Goal: Information Seeking & Learning: Learn about a topic

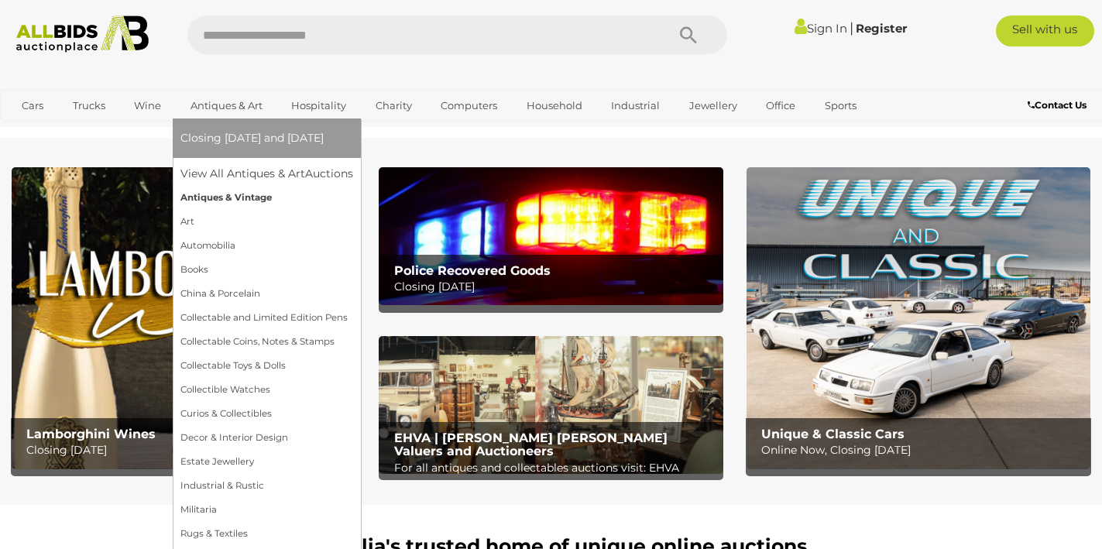
click at [195, 197] on link "Antiques & Vintage" at bounding box center [266, 198] width 173 height 24
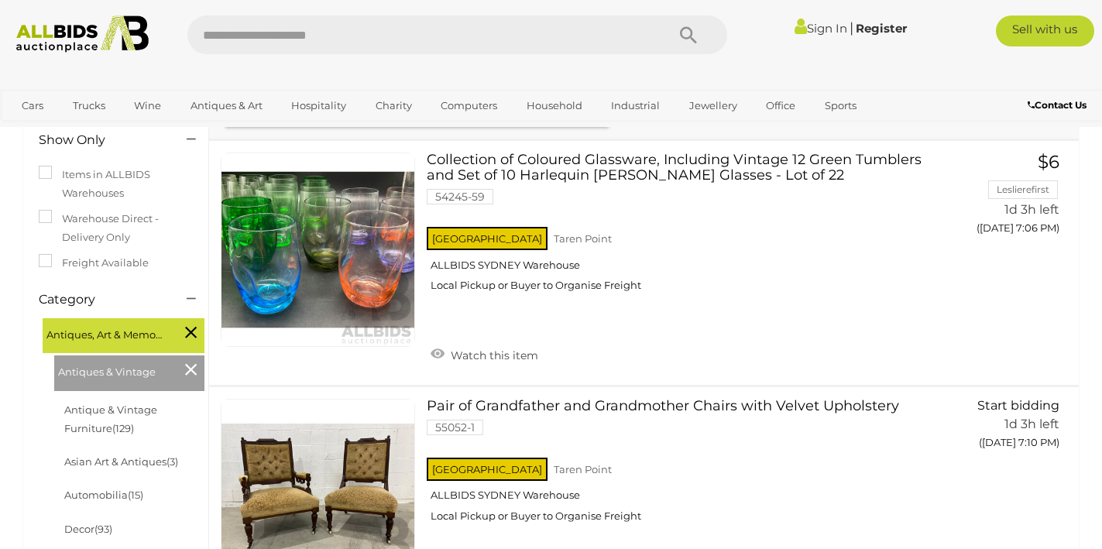
scroll to position [227, 0]
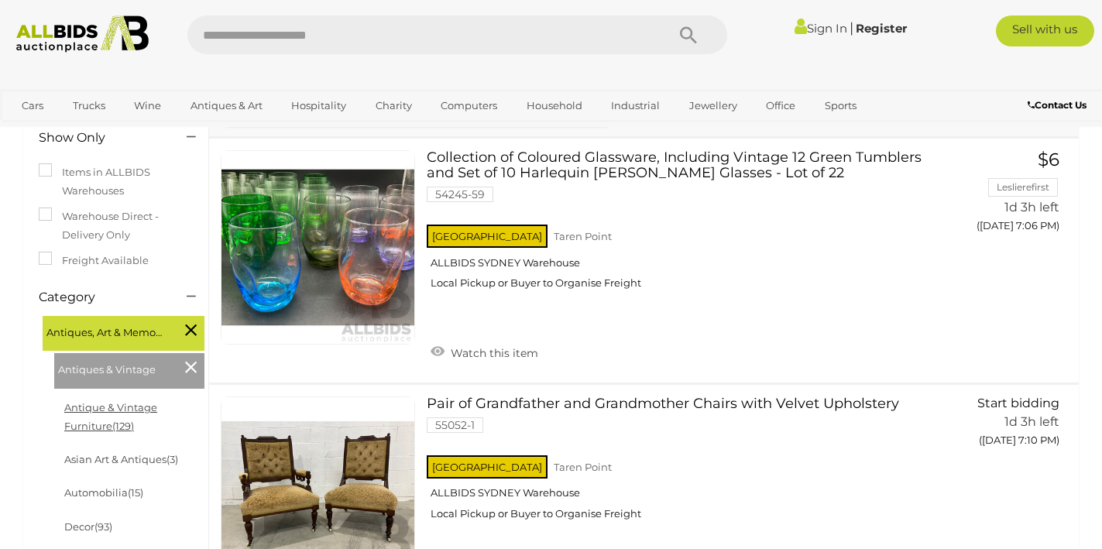
click at [102, 406] on link "Antique & Vintage Furniture (129)" at bounding box center [110, 416] width 93 height 30
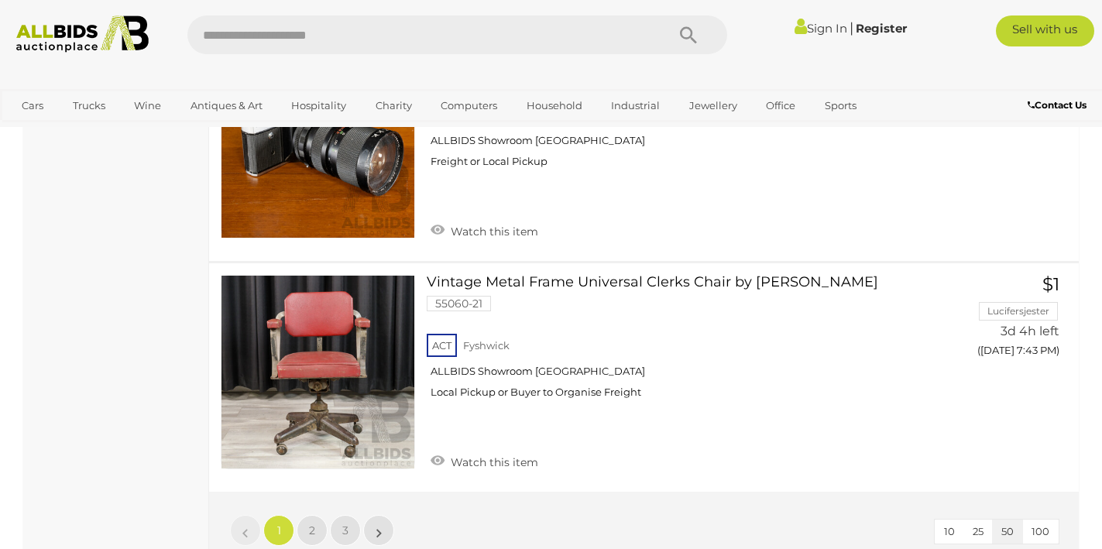
scroll to position [11456, 0]
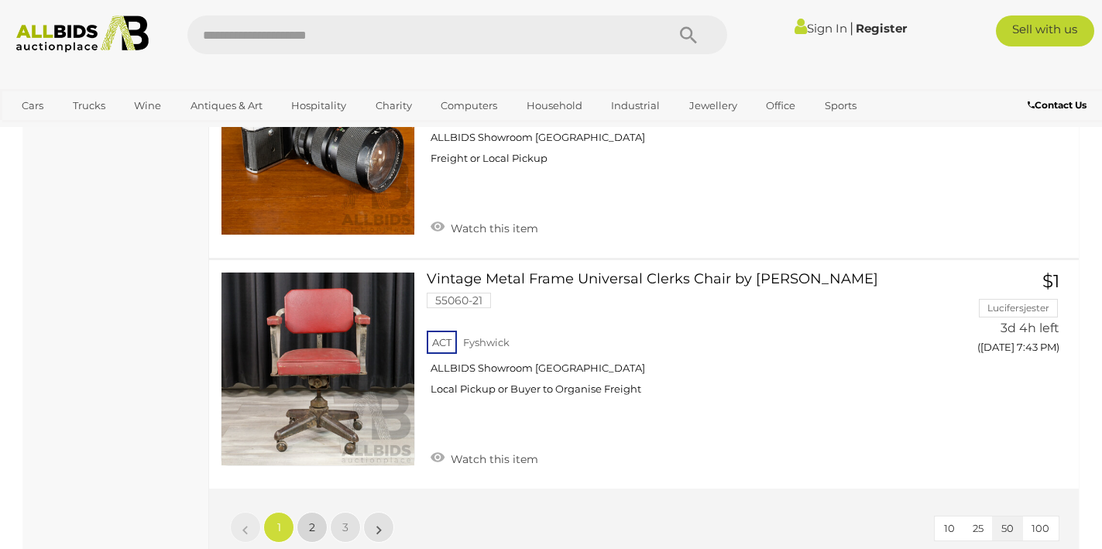
click at [312, 520] on span "2" at bounding box center [312, 527] width 6 height 14
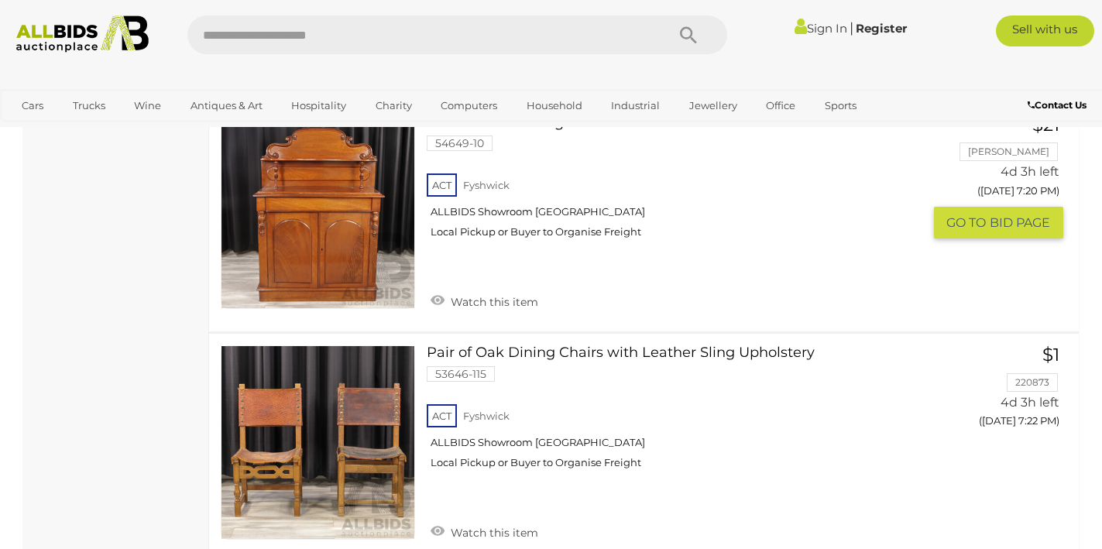
scroll to position [11291, 0]
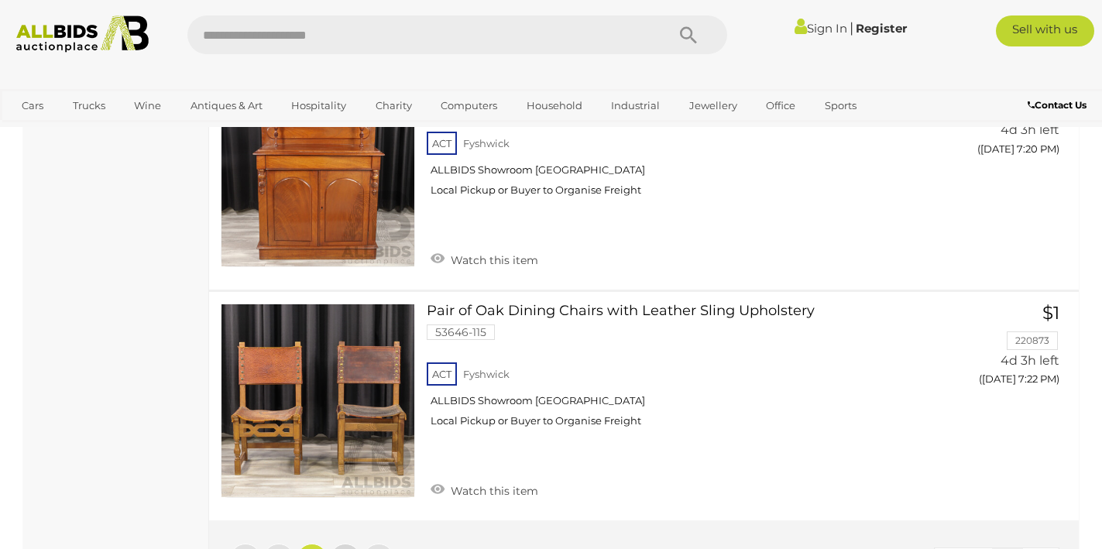
click at [340, 543] on link "3" at bounding box center [345, 558] width 31 height 31
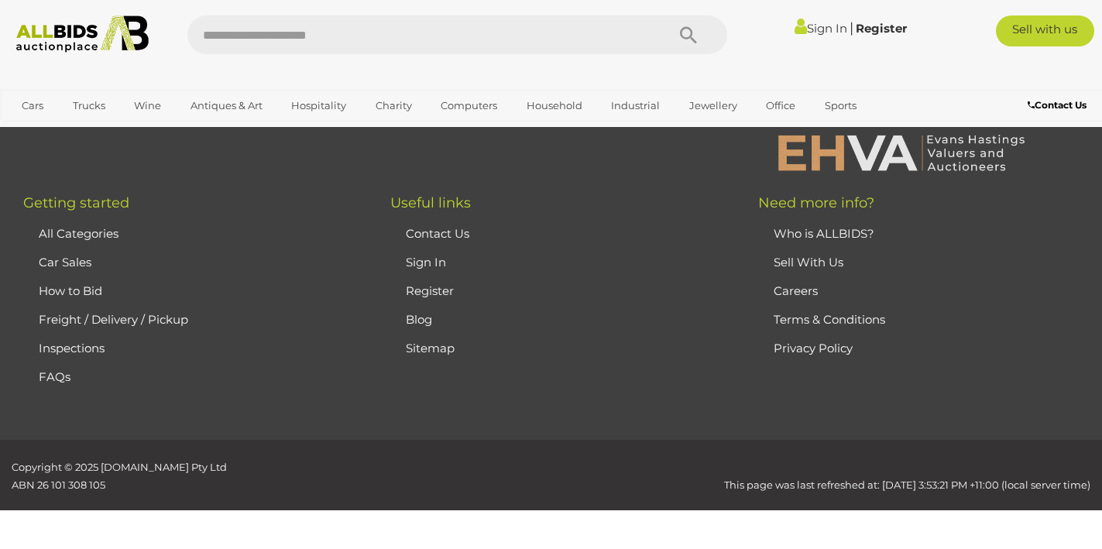
scroll to position [101, 0]
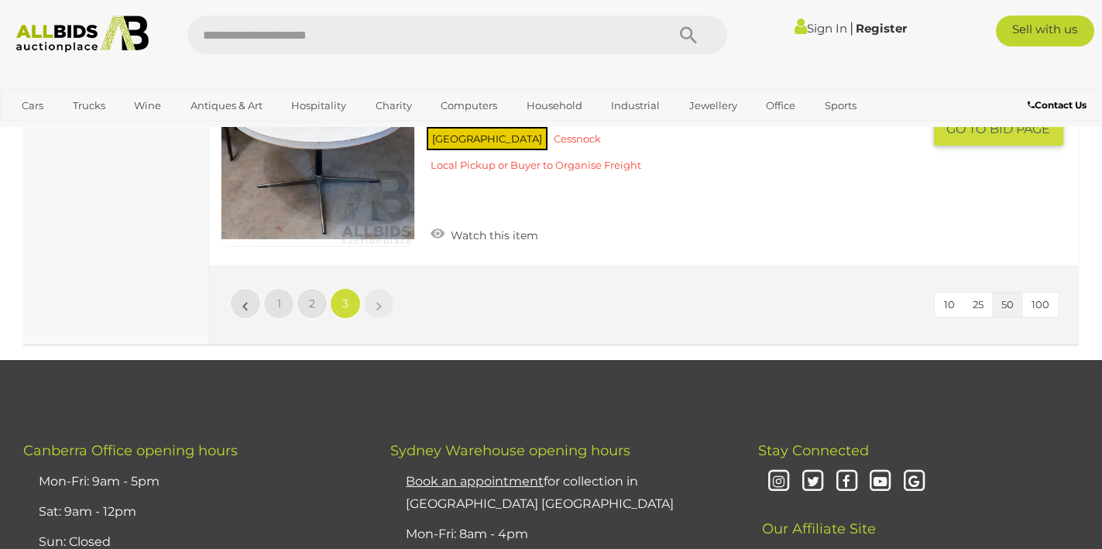
scroll to position [6540, 0]
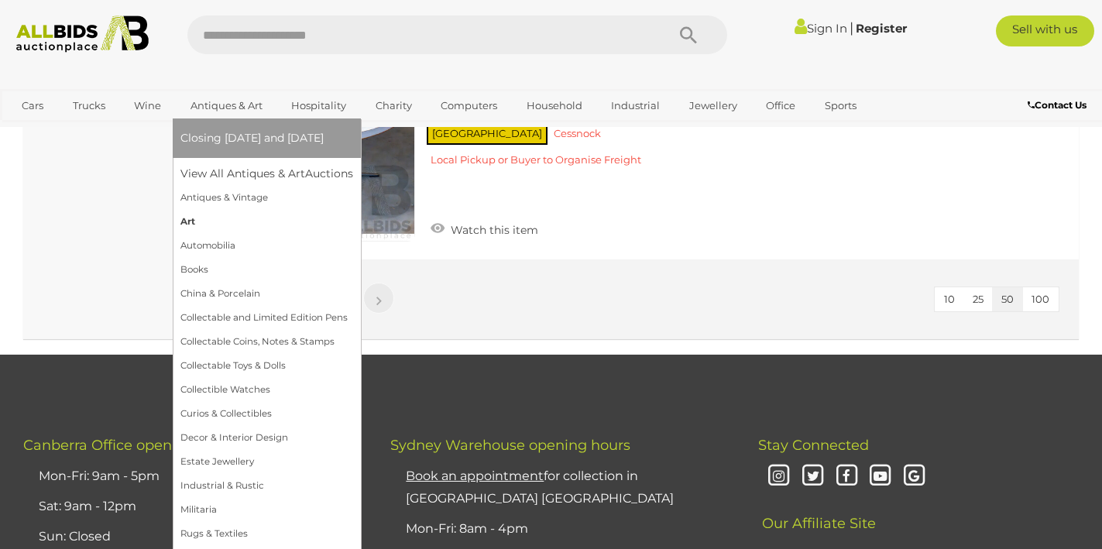
click at [201, 222] on link "Art" at bounding box center [266, 222] width 173 height 24
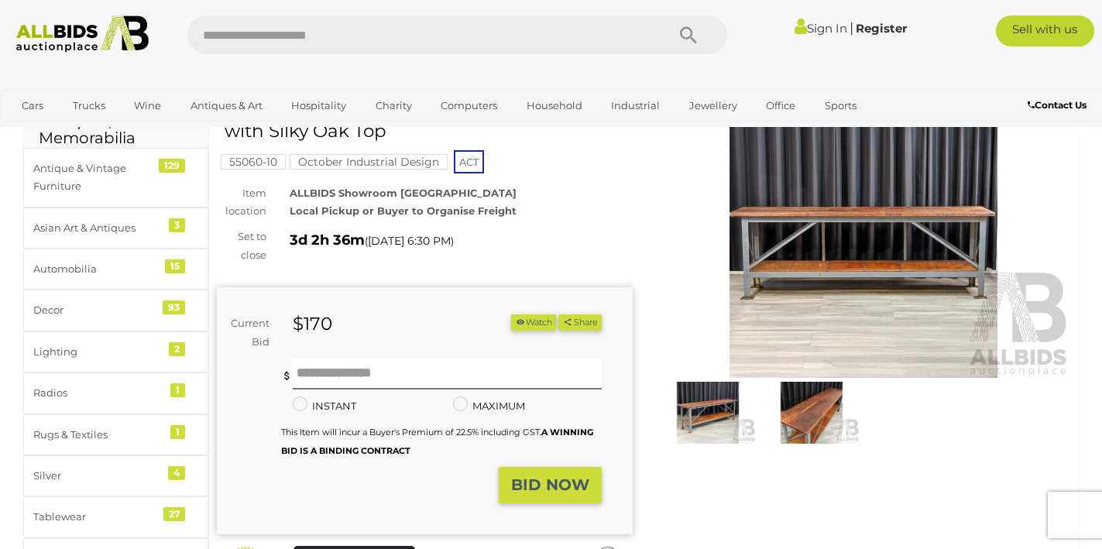
scroll to position [87, 0]
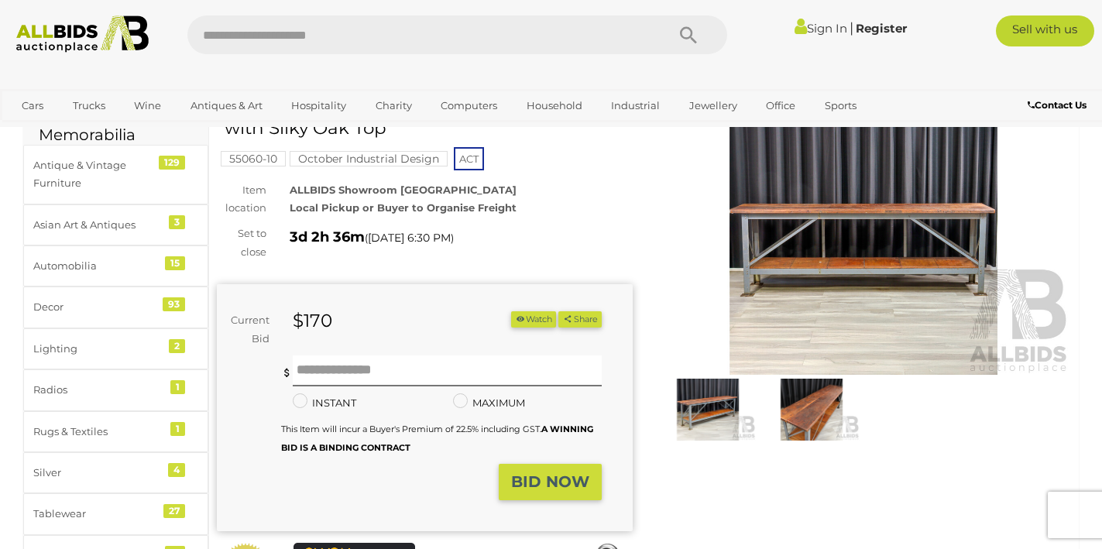
click at [797, 400] on img at bounding box center [811, 410] width 96 height 62
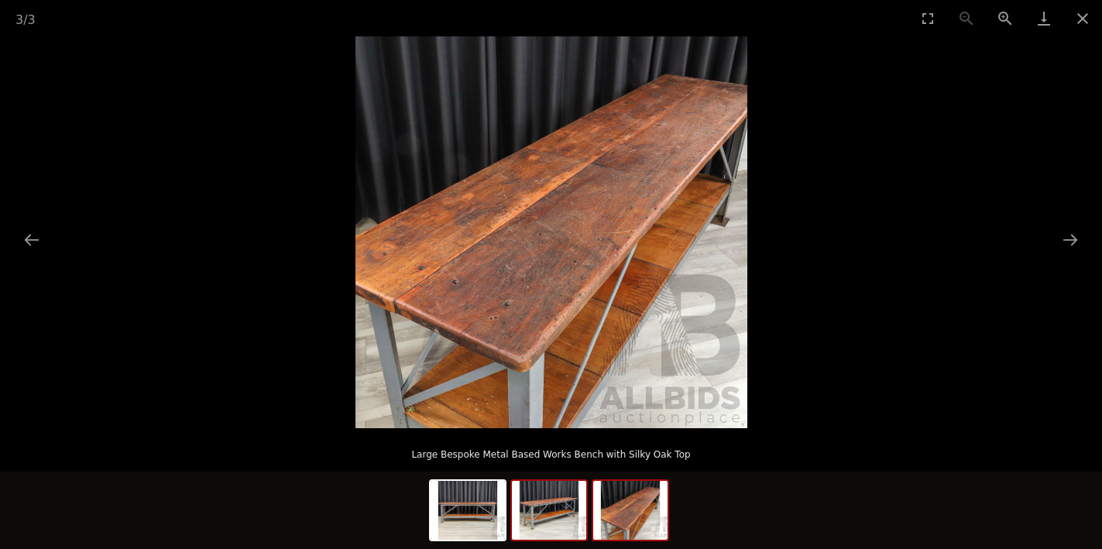
click at [543, 509] on img at bounding box center [549, 510] width 74 height 59
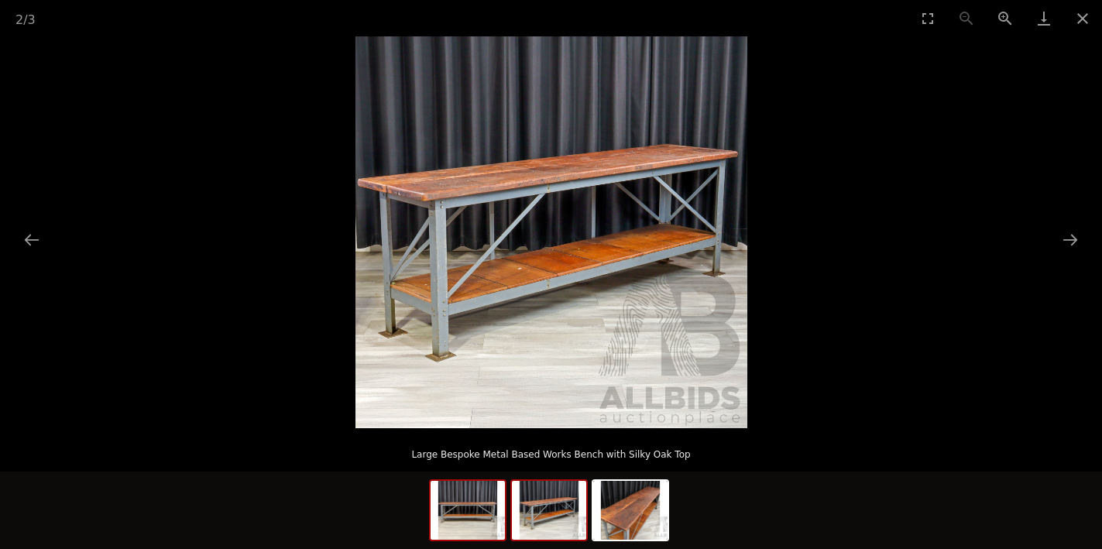
click at [483, 513] on img at bounding box center [467, 510] width 74 height 59
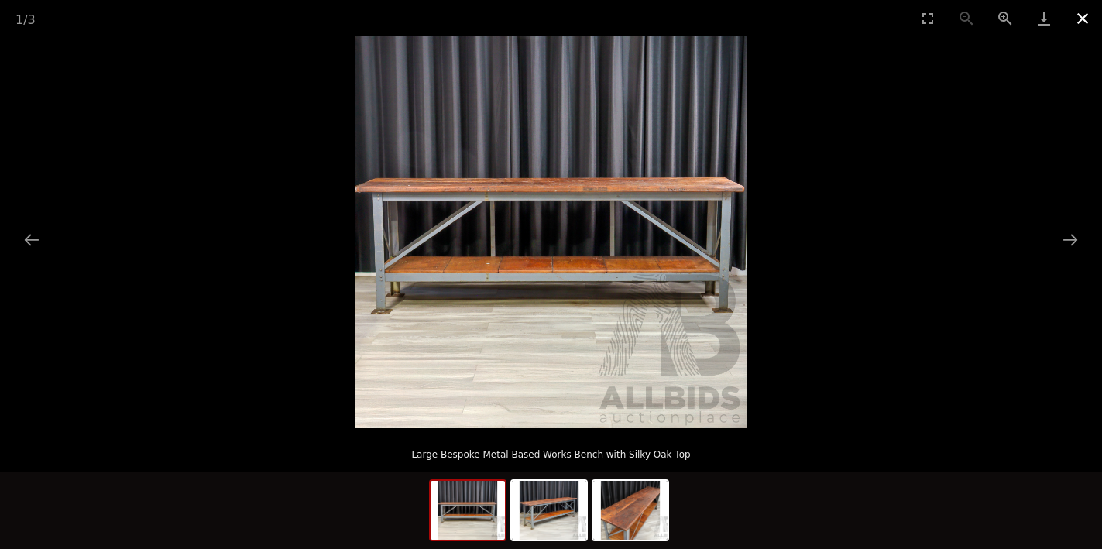
click at [1082, 18] on button "Close gallery" at bounding box center [1082, 18] width 39 height 36
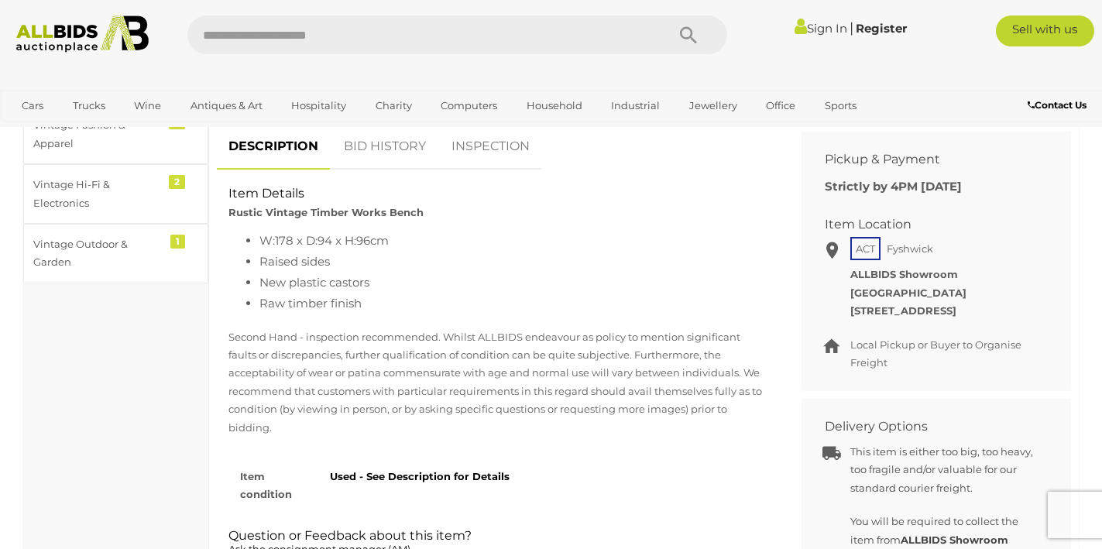
scroll to position [578, 0]
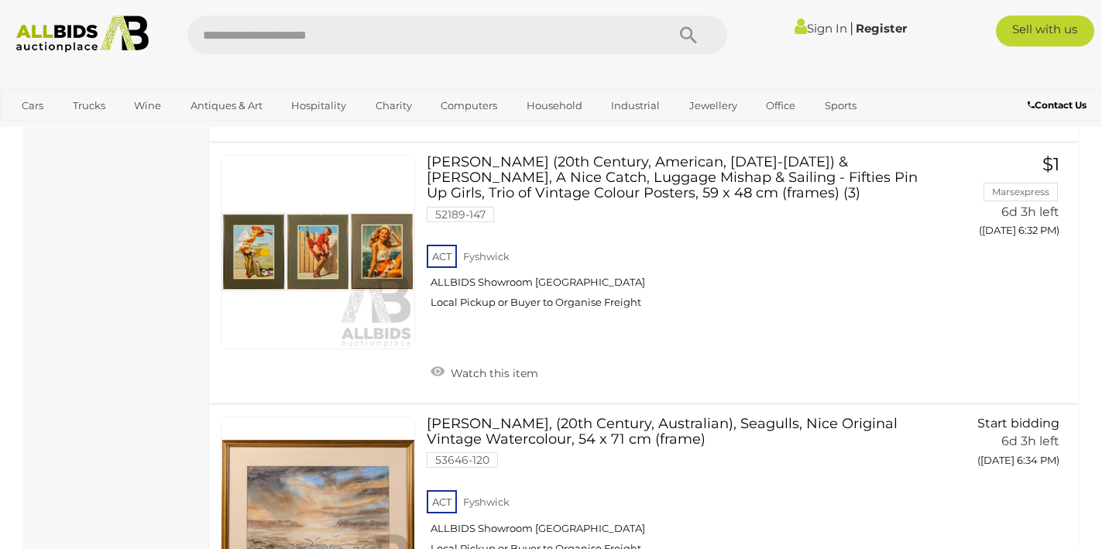
scroll to position [10694, 0]
